Goal: Use online tool/utility: Utilize a website feature to perform a specific function

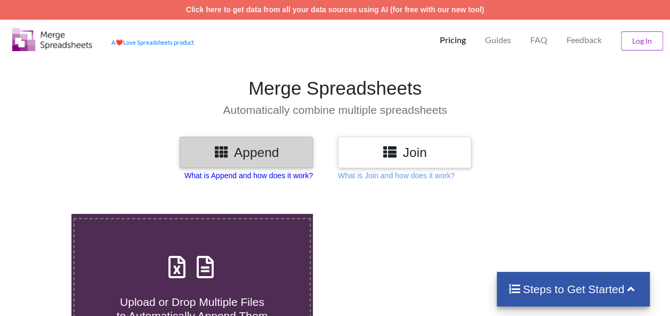
click at [217, 176] on p "What is Append and how does it work?" at bounding box center [248, 175] width 128 height 11
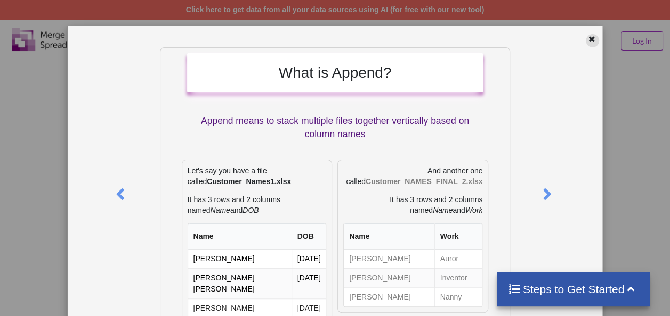
click at [587, 34] on icon at bounding box center [591, 37] width 9 height 7
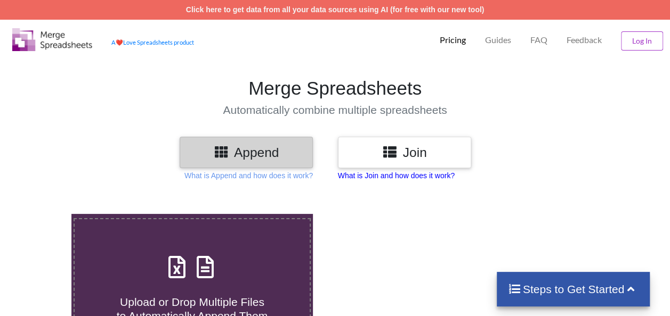
click at [415, 172] on p "What is Join and how does it work?" at bounding box center [396, 175] width 117 height 11
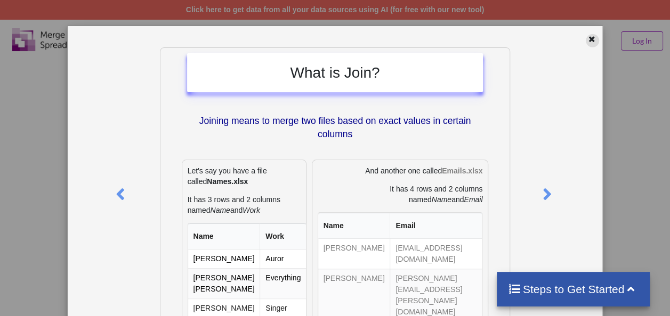
click at [587, 37] on icon at bounding box center [591, 37] width 9 height 7
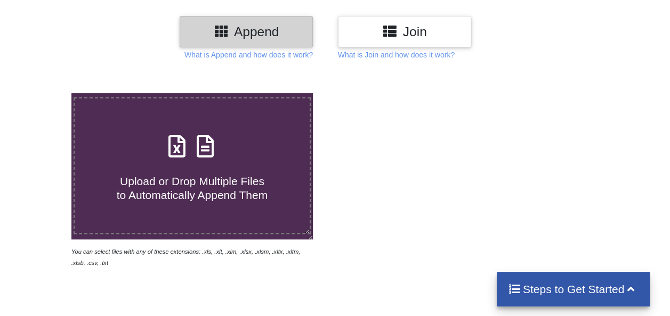
scroll to position [121, 0]
click at [186, 148] on icon at bounding box center [177, 140] width 27 height 22
click at [44, 93] on input "Upload or Drop Multiple Files to Automatically Append Them" at bounding box center [44, 93] width 0 height 0
type input "C:\fakepath\data (17).xlsx"
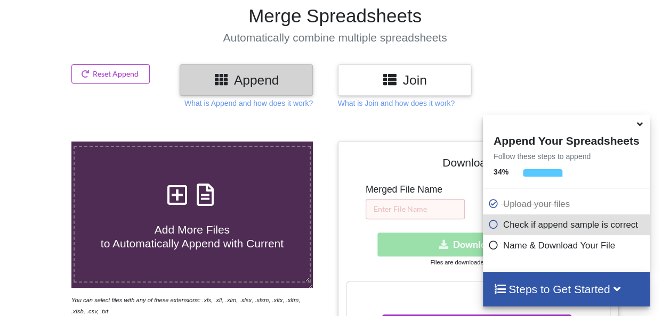
scroll to position [72, 0]
click at [389, 76] on icon at bounding box center [388, 78] width 15 height 13
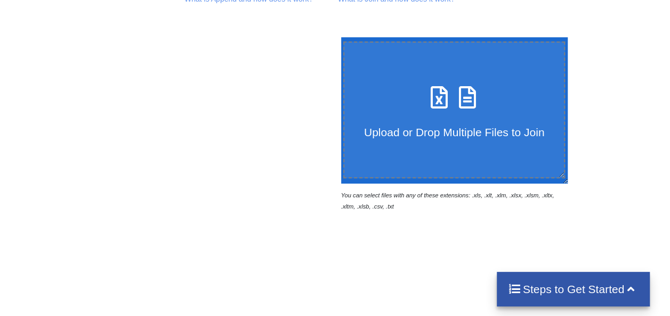
scroll to position [178, 0]
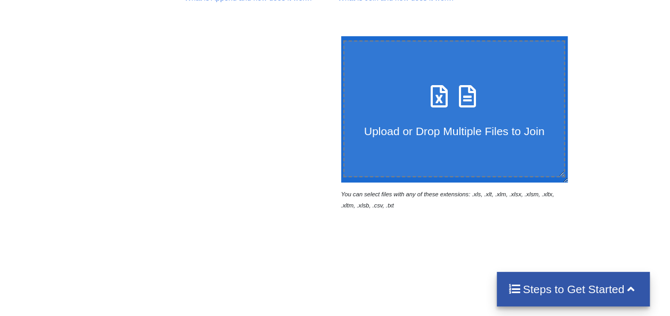
click at [405, 111] on h4 "Upload or Drop Multiple Files to Join" at bounding box center [454, 124] width 220 height 27
click at [338, 36] on input "Upload or Drop Multiple Files to Join" at bounding box center [338, 36] width 0 height 0
type input "C:\fakepath\data (17).xlsx"
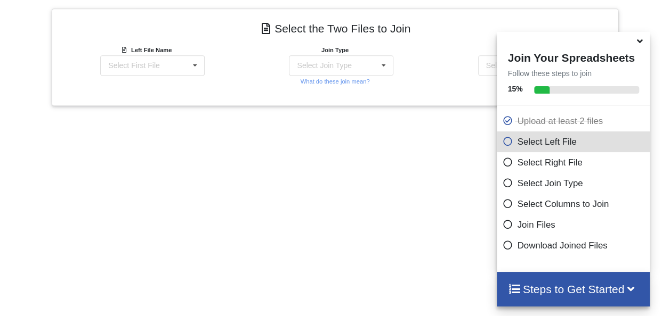
scroll to position [421, 0]
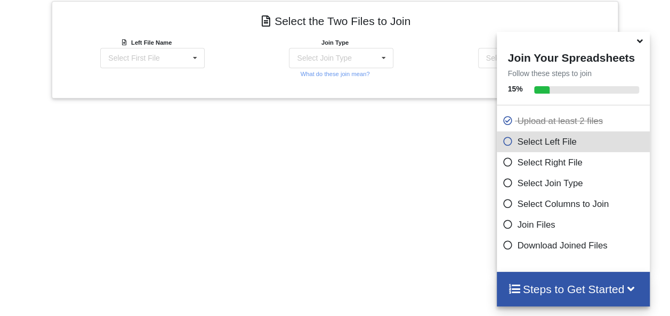
click at [639, 44] on icon at bounding box center [639, 40] width 11 height 10
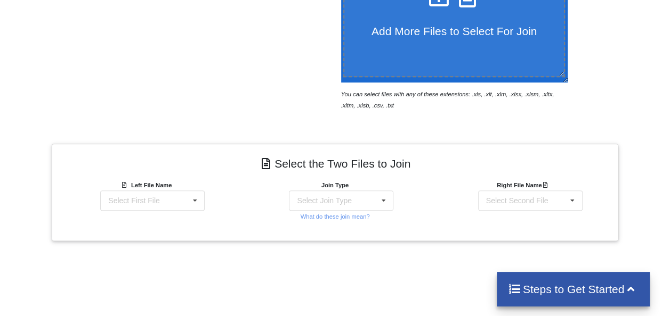
scroll to position [280, 0]
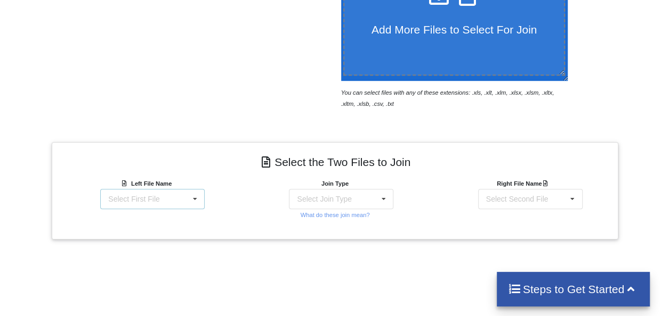
click at [189, 205] on icon at bounding box center [195, 200] width 16 height 20
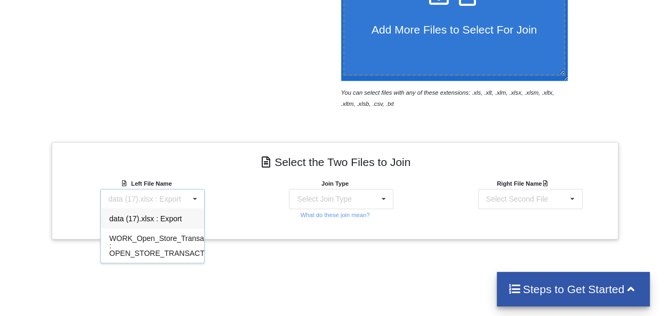
click at [177, 216] on span "data (17).xlsx : Export" at bounding box center [145, 219] width 72 height 9
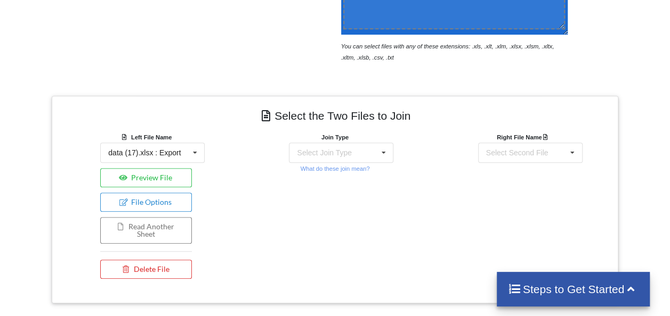
scroll to position [327, 0]
click at [317, 159] on div "Select Join Type INNER JOIN LEFT JOIN RIGHT JOIN FULL JOIN" at bounding box center [341, 152] width 104 height 20
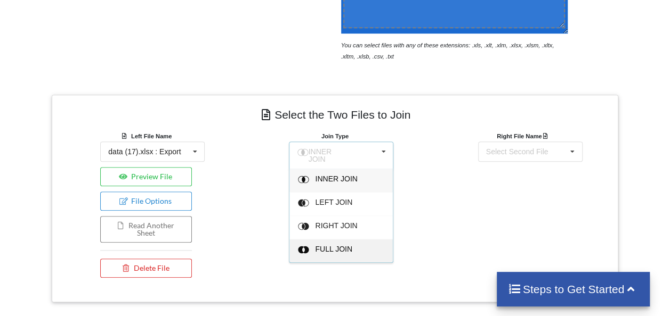
click at [325, 249] on div "FULL JOIN" at bounding box center [347, 251] width 65 height 11
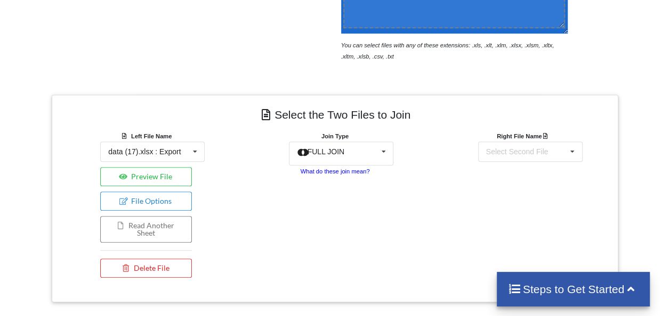
click at [337, 172] on small "What do these join mean?" at bounding box center [334, 171] width 69 height 6
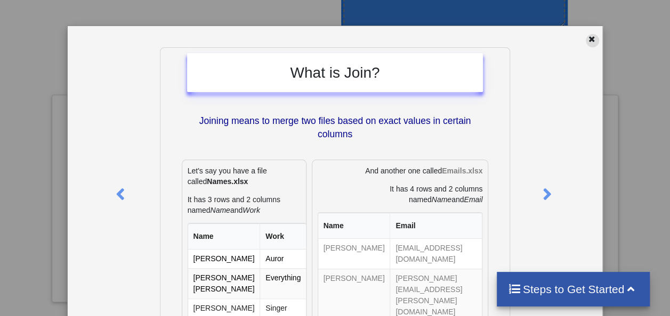
click at [588, 35] on icon at bounding box center [591, 37] width 9 height 7
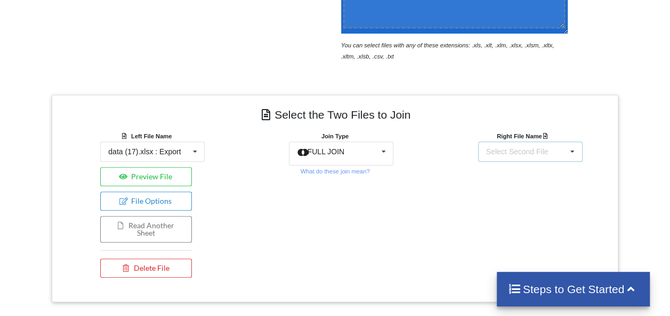
click at [500, 153] on div "Select Second File" at bounding box center [517, 151] width 62 height 7
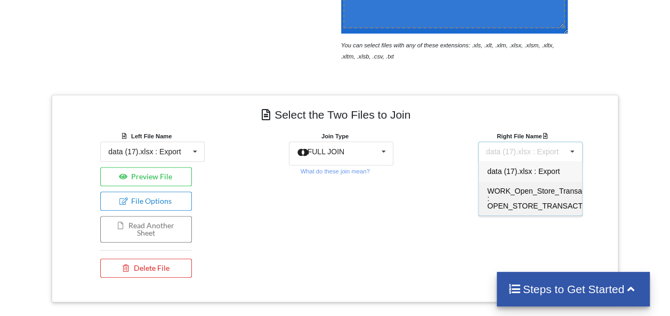
click at [501, 199] on div "WORK_Open_Store_Transactions.xlsx : OPEN_STORE_TRANSACTIONS" at bounding box center [529, 198] width 103 height 35
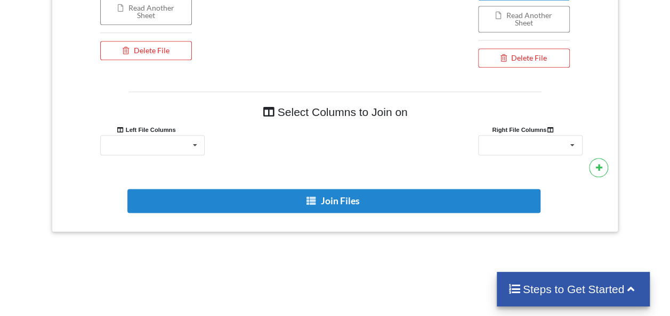
scroll to position [583, 0]
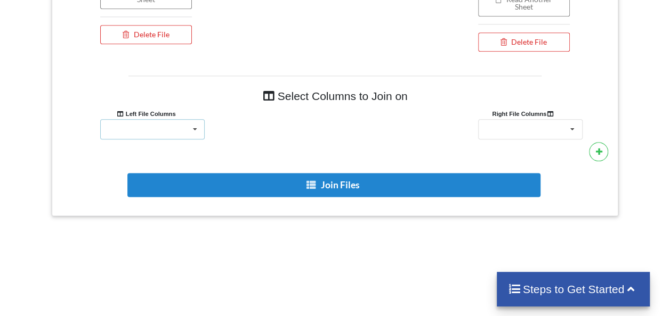
click at [181, 129] on div "Store Number Store Type Address City State Zip Code District District Name Area…" at bounding box center [152, 129] width 104 height 20
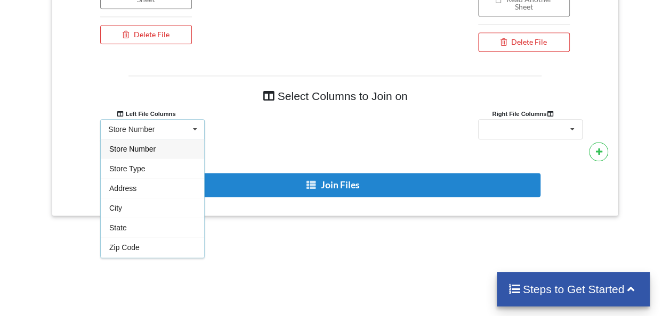
click at [153, 148] on span "Store Number" at bounding box center [132, 149] width 46 height 9
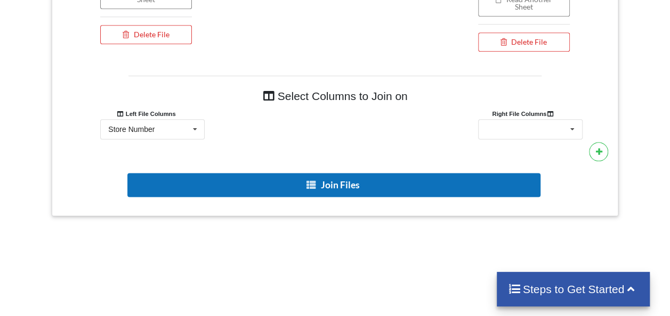
click at [234, 191] on button "Join Files" at bounding box center [333, 185] width 412 height 24
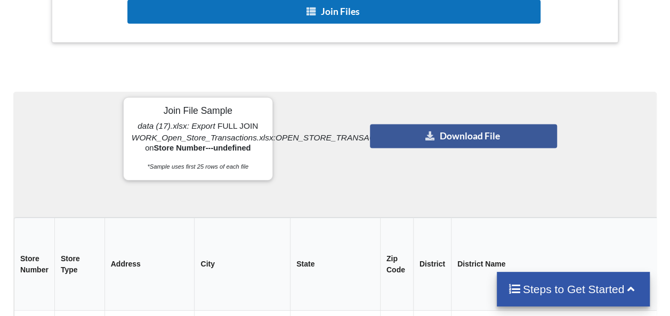
scroll to position [820, 0]
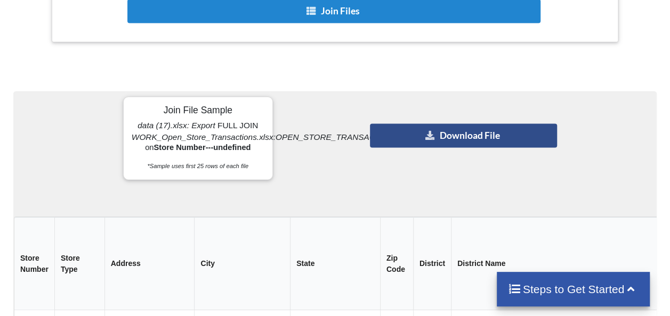
click at [421, 138] on button "Download File" at bounding box center [463, 136] width 187 height 24
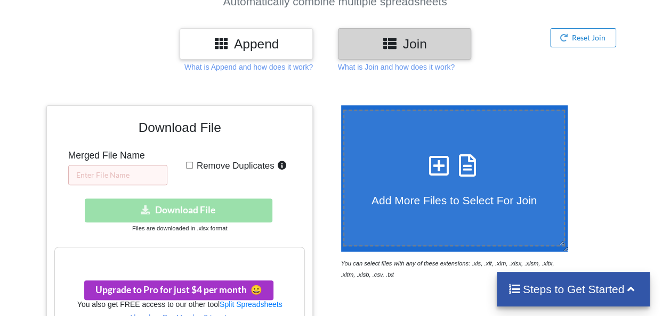
scroll to position [113, 0]
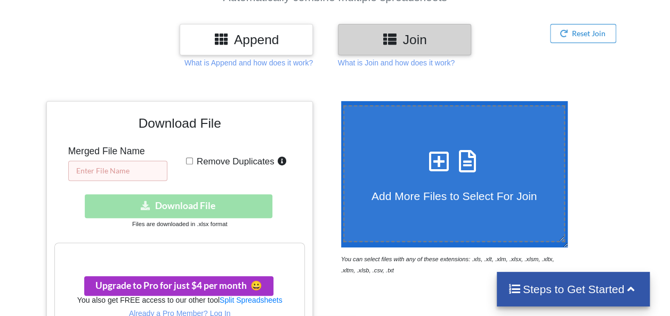
click at [132, 172] on input "text" at bounding box center [117, 171] width 99 height 20
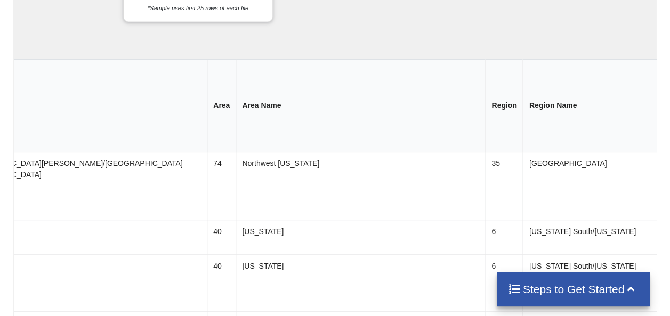
scroll to position [0, 479]
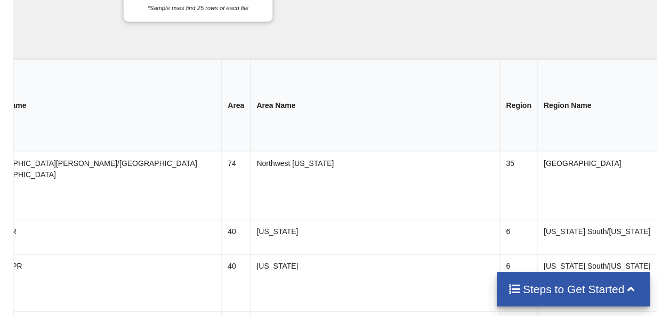
type input "WAG"
